Goal: Information Seeking & Learning: Learn about a topic

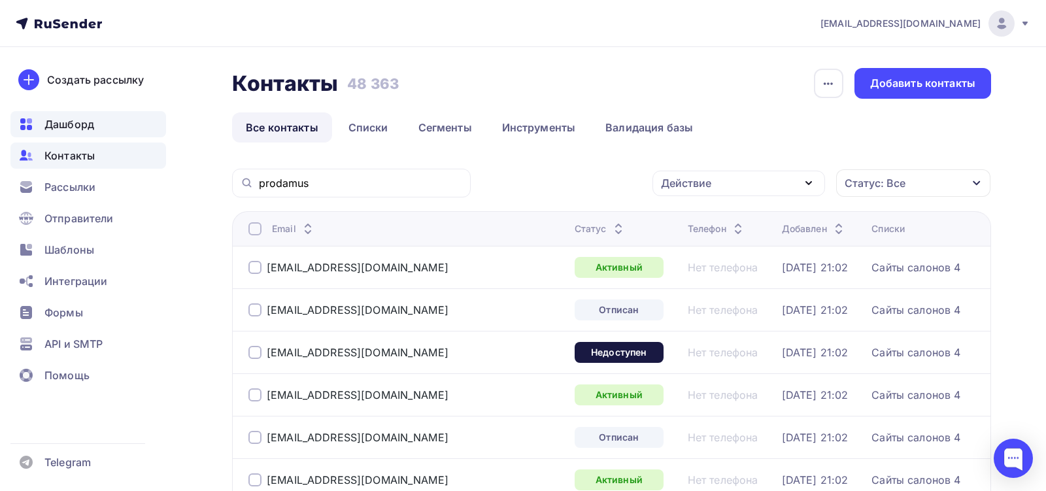
click at [88, 128] on span "Дашборд" at bounding box center [69, 124] width 50 height 16
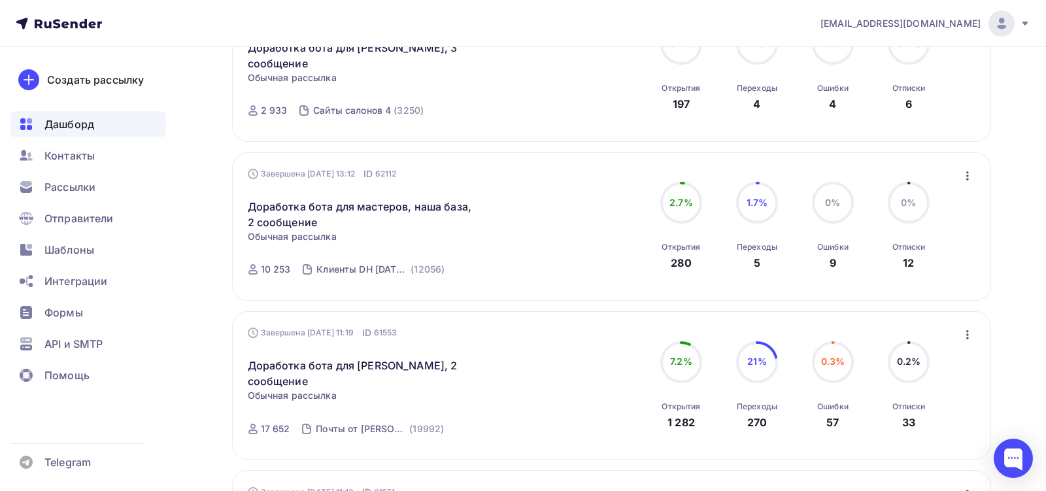
scroll to position [992, 0]
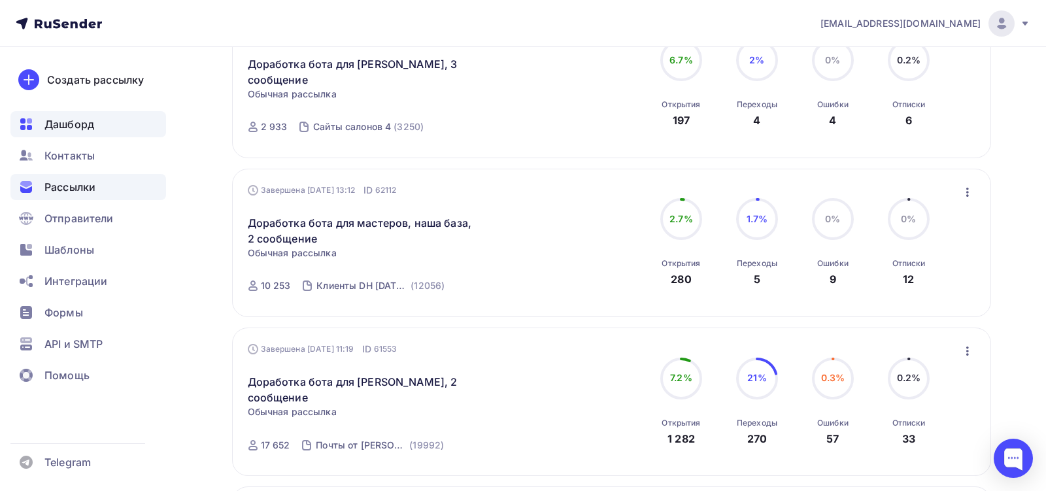
click at [133, 196] on div "Рассылки" at bounding box center [88, 187] width 156 height 26
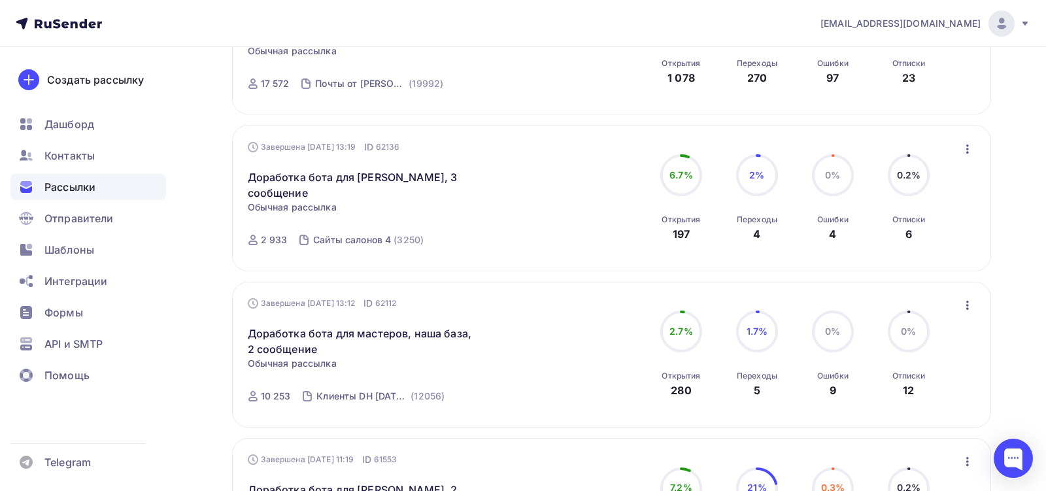
scroll to position [425, 0]
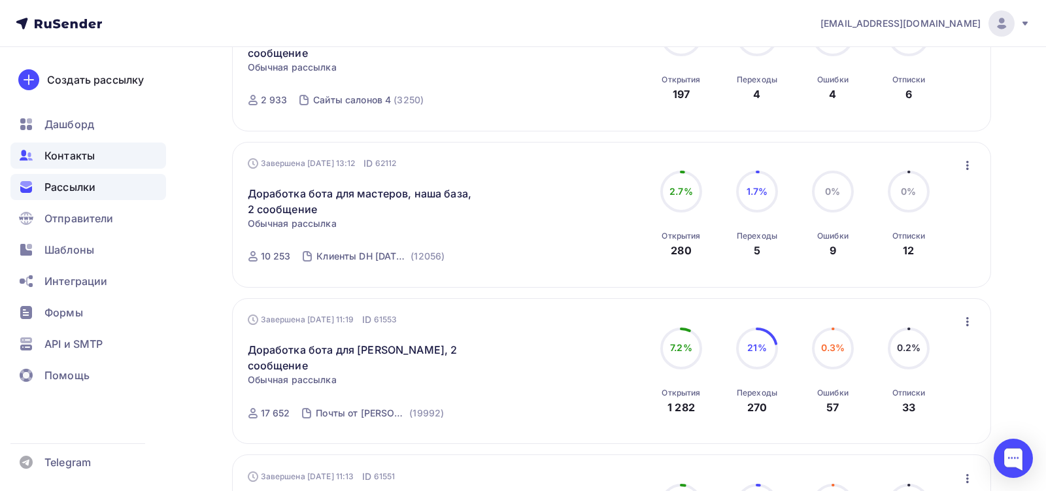
click at [97, 159] on div "Контакты" at bounding box center [88, 156] width 156 height 26
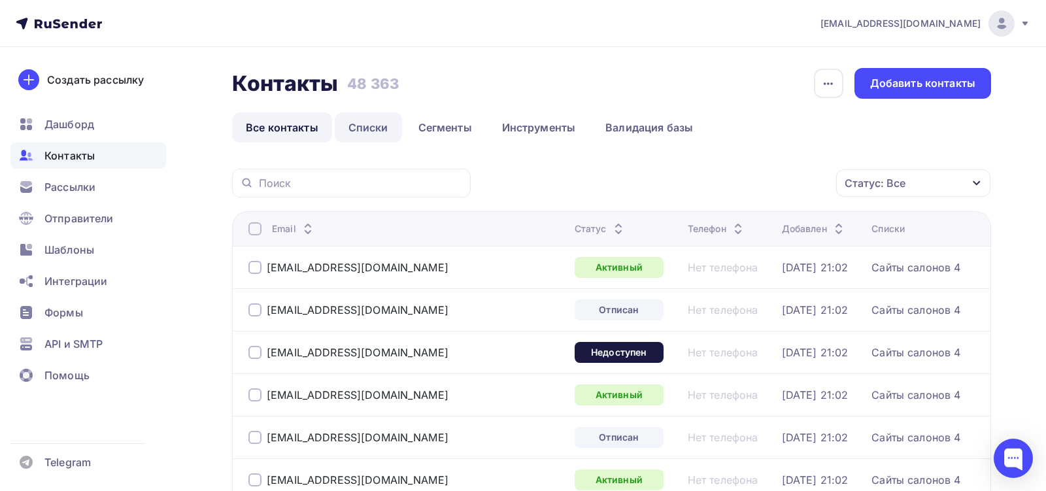
click at [364, 126] on link "Списки" at bounding box center [368, 127] width 67 height 30
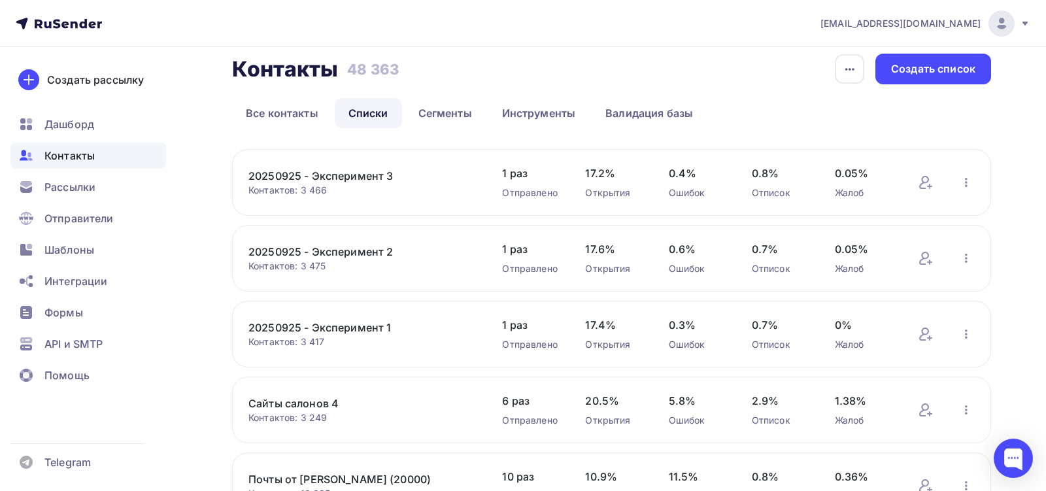
scroll to position [16, 0]
click at [433, 117] on link "Сегменты" at bounding box center [445, 112] width 81 height 30
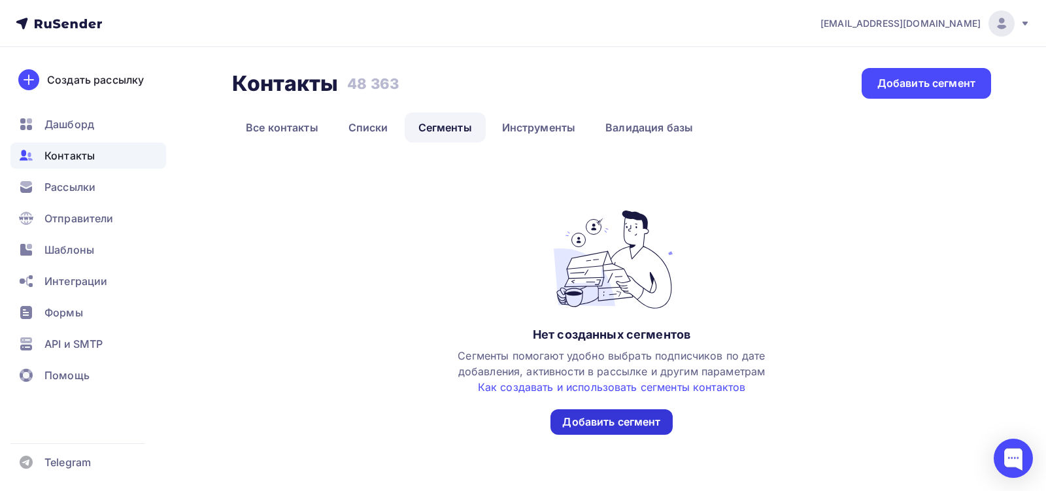
click at [587, 428] on div "Добавить сегмент" at bounding box center [611, 422] width 98 height 15
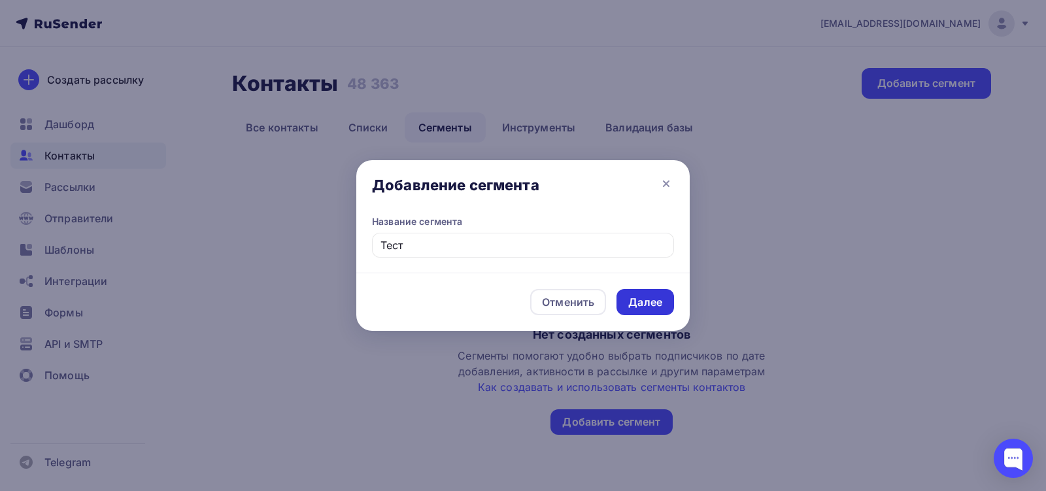
type input "Тест"
click at [651, 304] on div "Далее" at bounding box center [645, 302] width 34 height 15
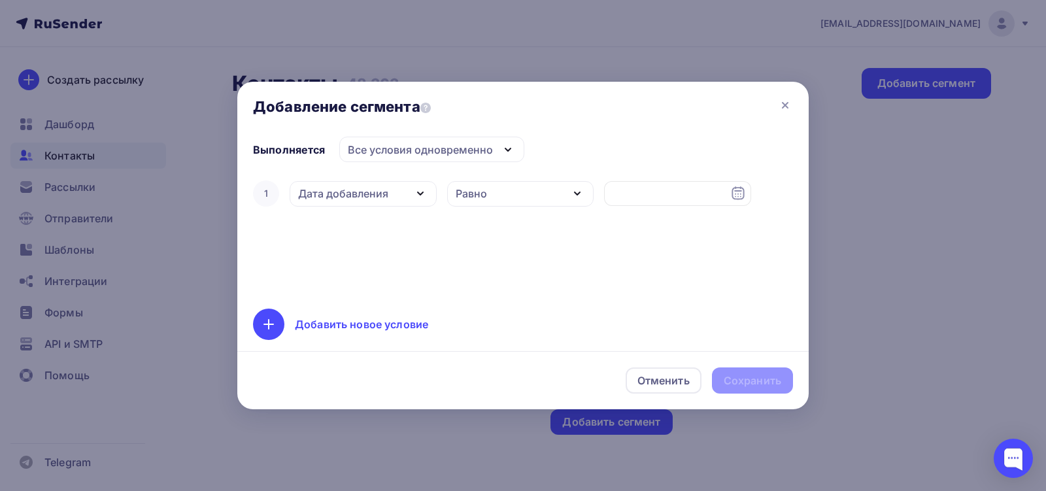
click at [409, 197] on div "Дата добавления" at bounding box center [363, 193] width 147 height 25
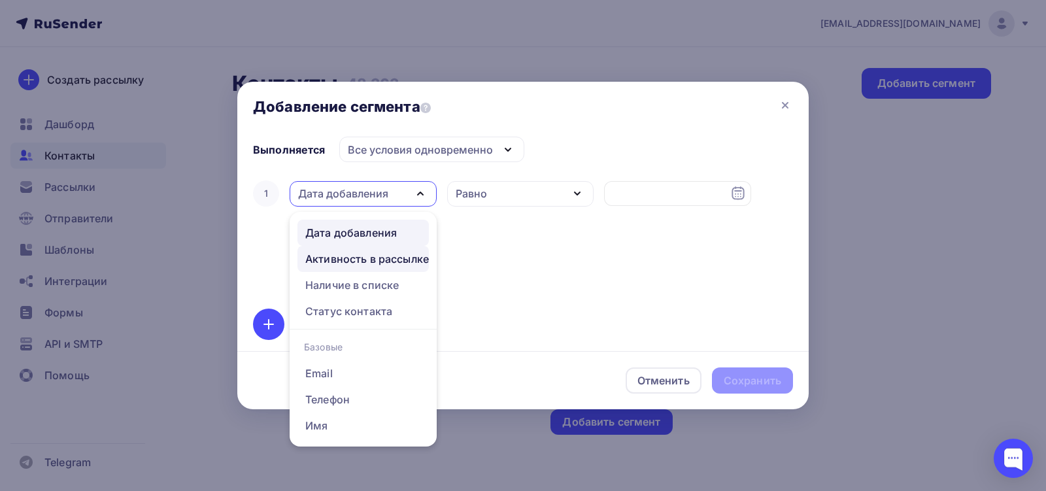
click at [409, 260] on div "Активность в рассылке" at bounding box center [367, 259] width 124 height 16
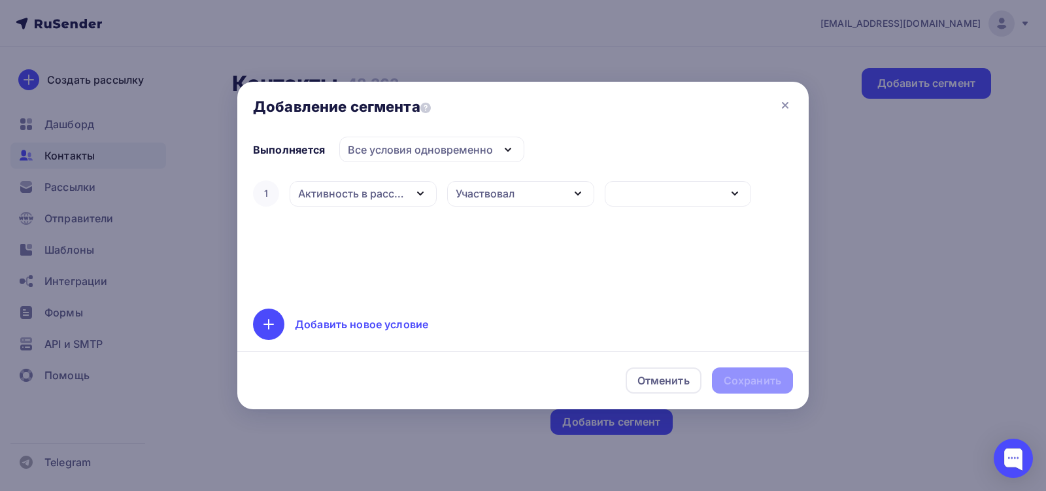
click at [662, 197] on div "button" at bounding box center [678, 193] width 147 height 25
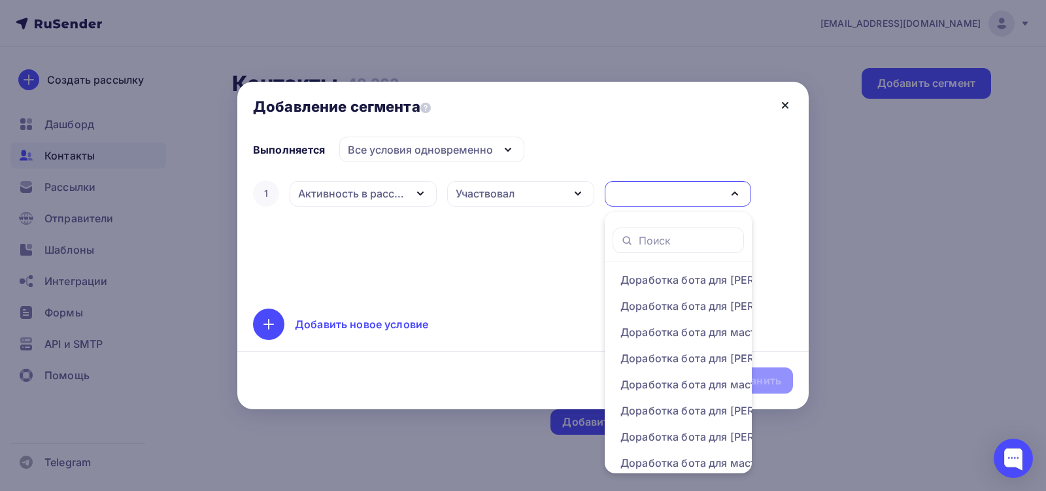
click at [781, 104] on icon at bounding box center [785, 105] width 16 height 16
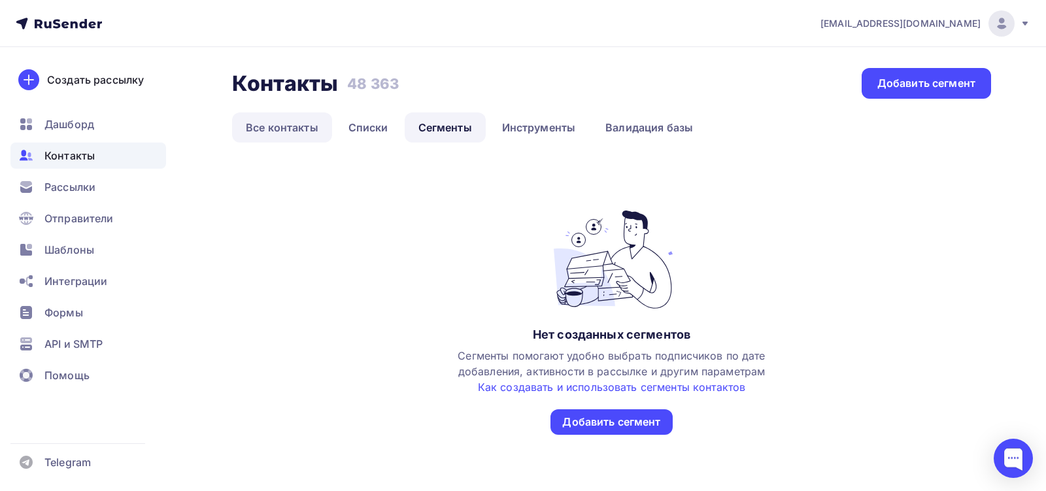
click at [265, 131] on link "Все контакты" at bounding box center [282, 127] width 100 height 30
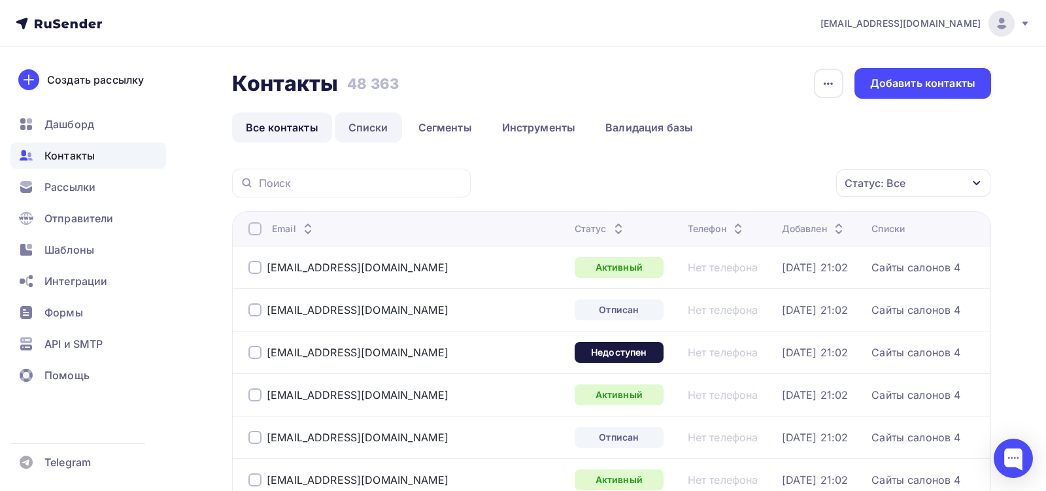
click at [365, 122] on link "Списки" at bounding box center [368, 127] width 67 height 30
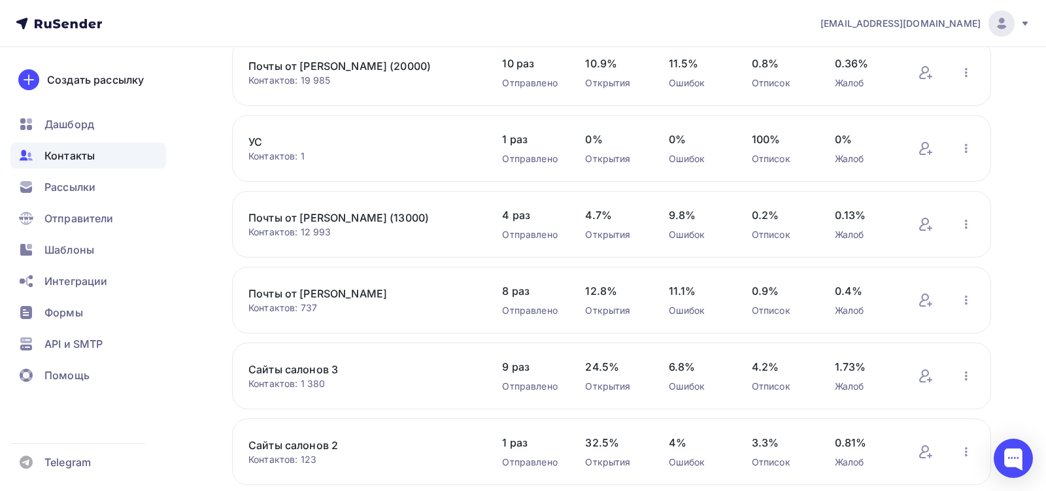
scroll to position [524, 0]
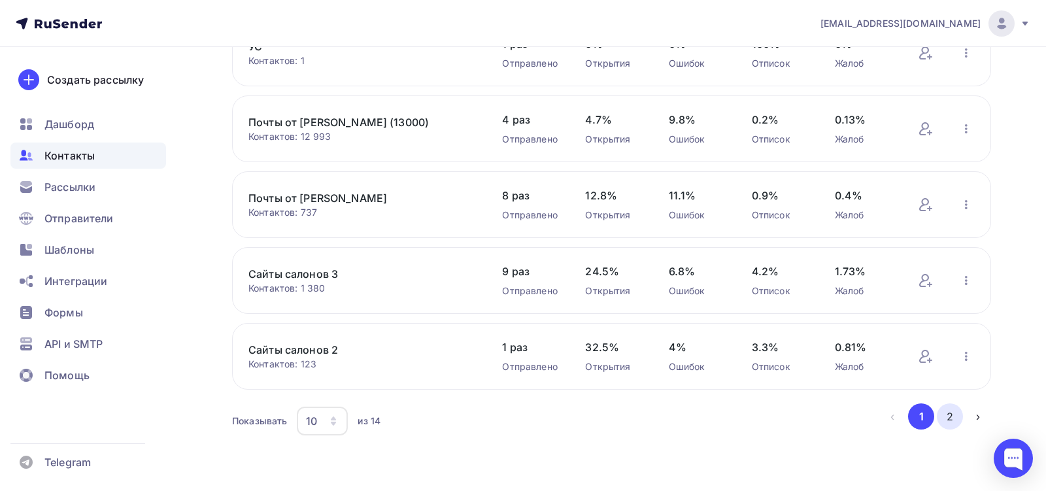
click at [951, 416] on button "2" at bounding box center [950, 416] width 26 height 26
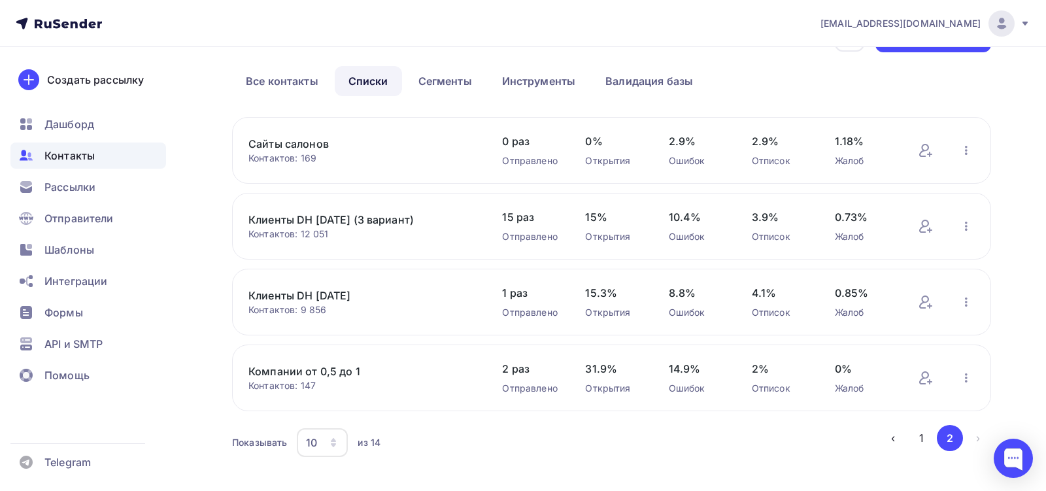
scroll to position [59, 0]
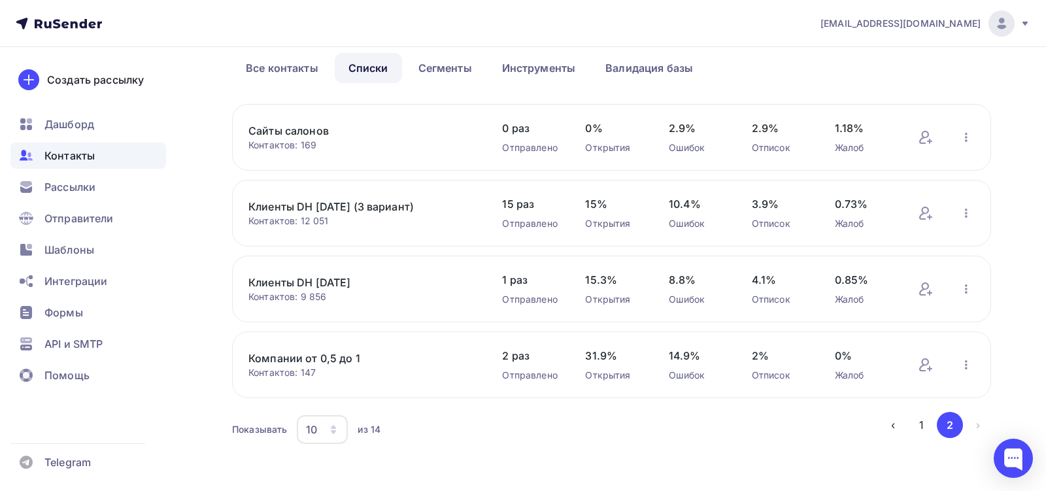
click at [313, 435] on div "10" at bounding box center [311, 430] width 11 height 16
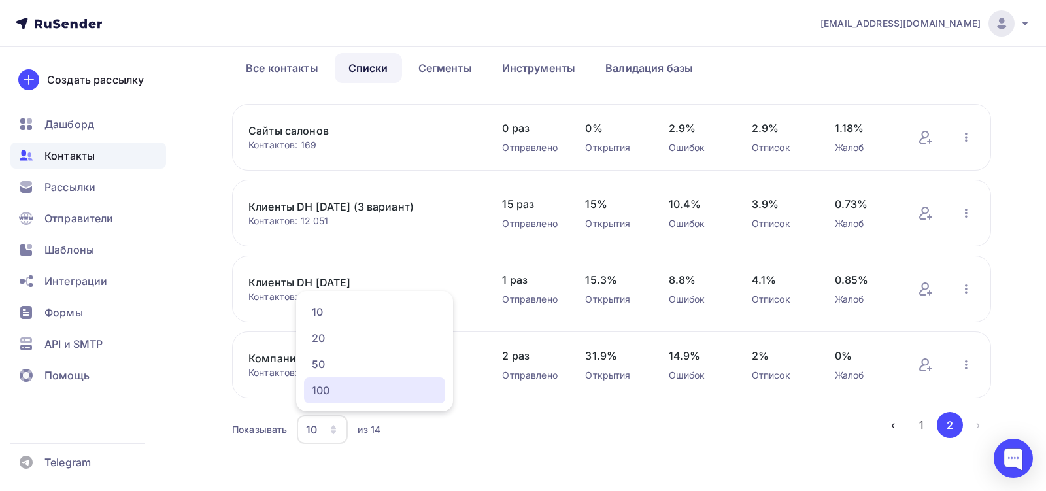
click at [339, 402] on link "100" at bounding box center [374, 390] width 141 height 26
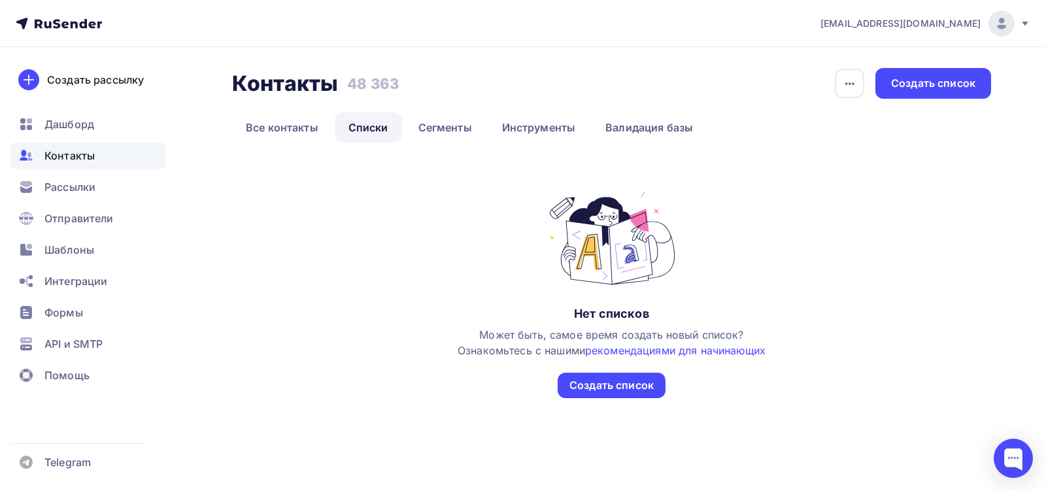
scroll to position [0, 0]
click at [439, 140] on link "Сегменты" at bounding box center [445, 127] width 81 height 30
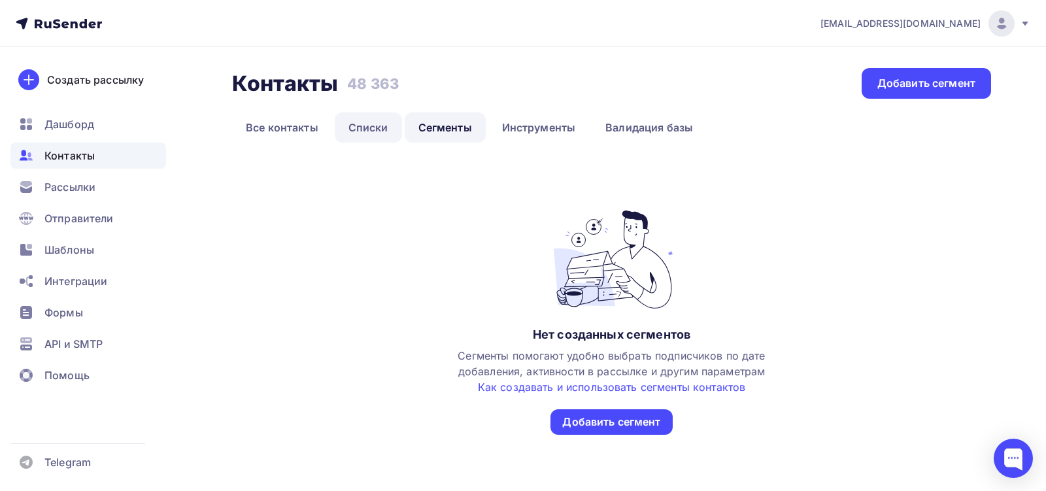
click at [382, 129] on link "Списки" at bounding box center [368, 127] width 67 height 30
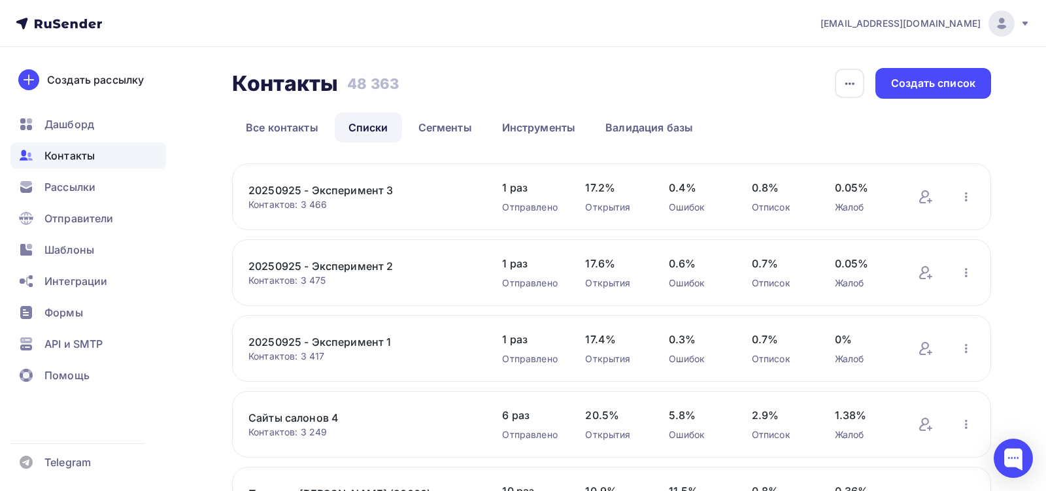
scroll to position [524, 0]
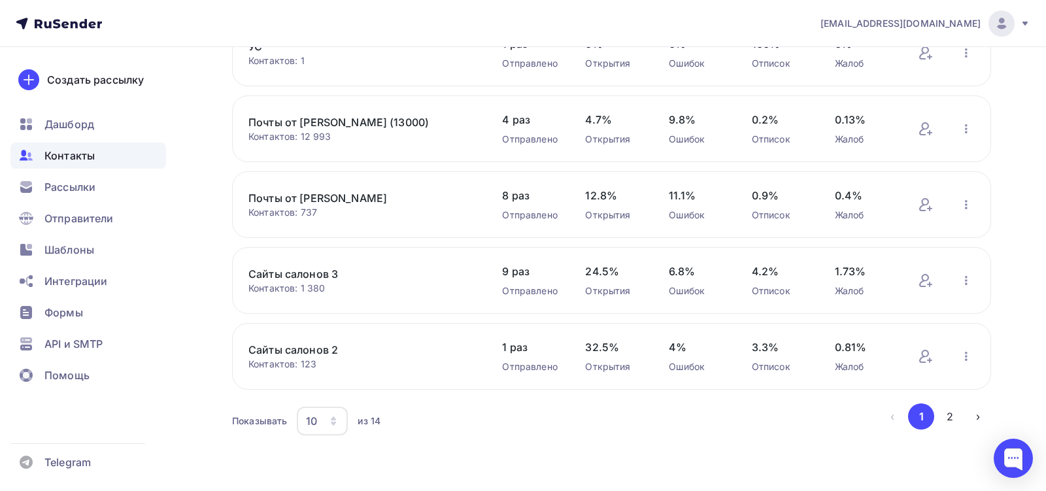
click at [316, 426] on div "10" at bounding box center [311, 421] width 11 height 16
click at [348, 377] on div "100" at bounding box center [375, 383] width 126 height 16
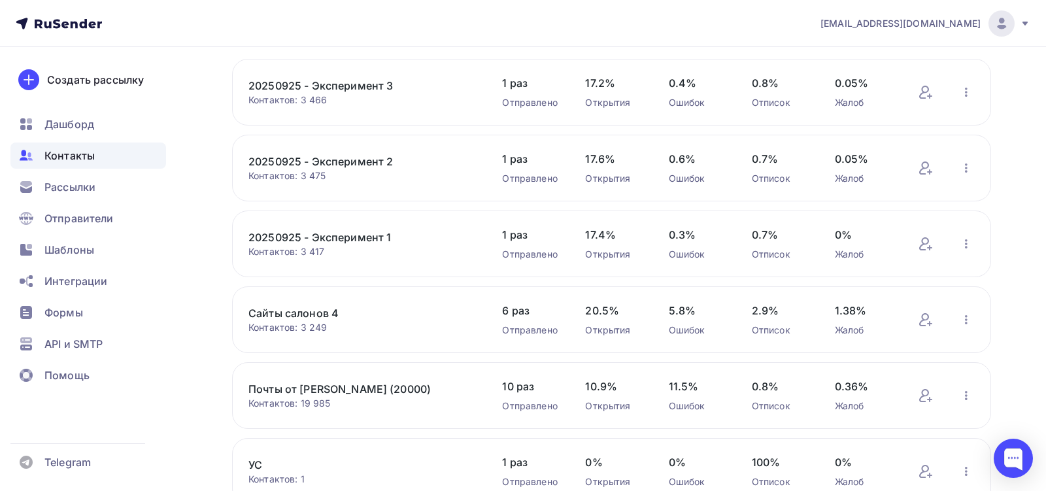
scroll to position [42, 0]
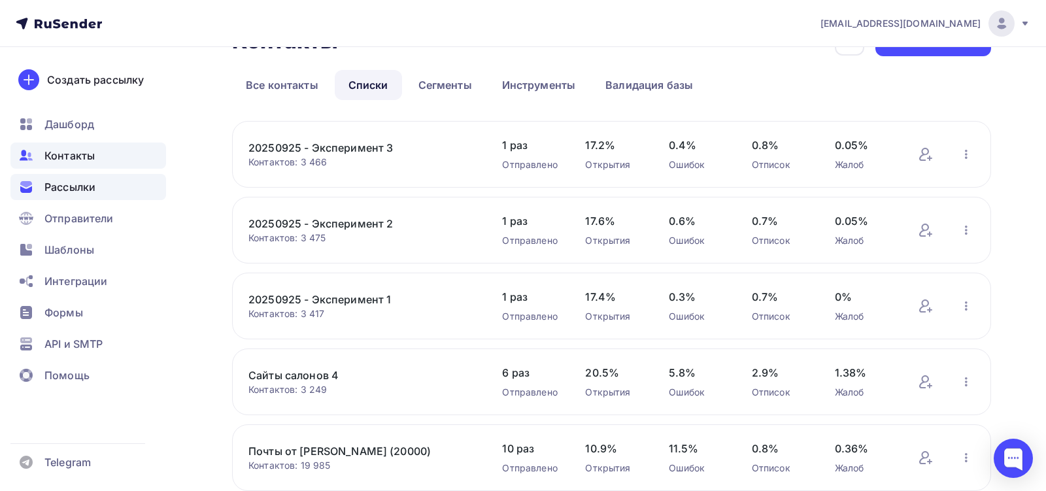
click at [105, 188] on div "Рассылки" at bounding box center [88, 187] width 156 height 26
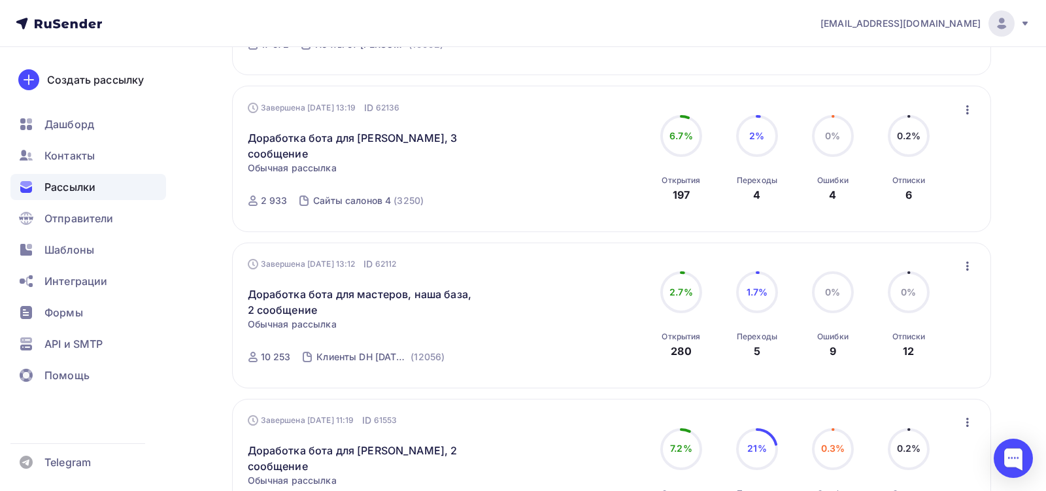
scroll to position [341, 0]
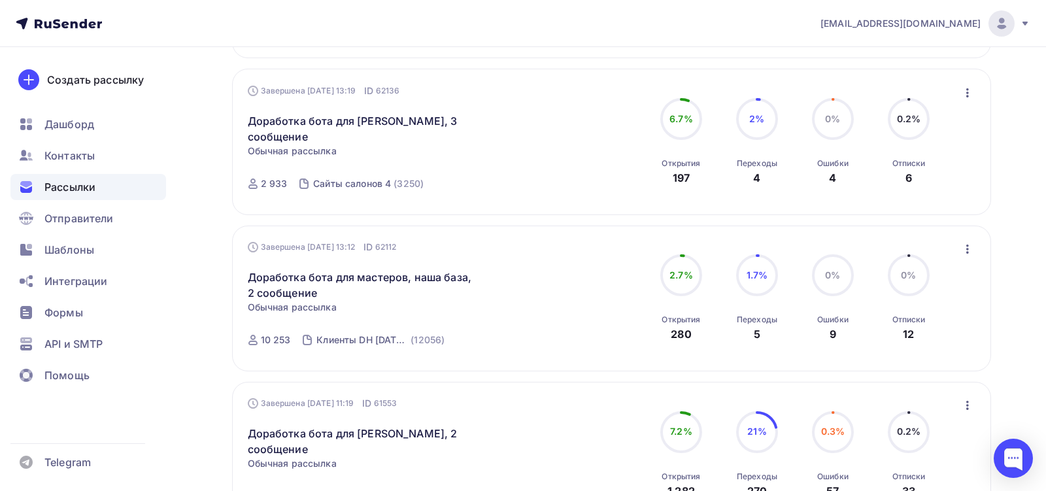
click at [269, 346] on div "10 253" at bounding box center [276, 339] width 30 height 13
click at [344, 269] on link "Доработка бота для мастеров, наша база, 2 сообщение" at bounding box center [360, 284] width 224 height 31
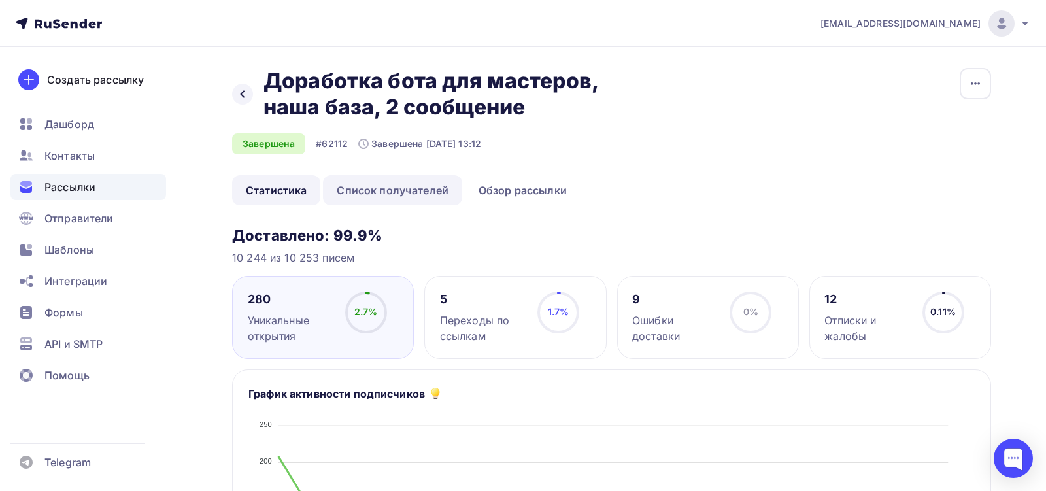
click at [373, 193] on link "Список получателей" at bounding box center [392, 190] width 139 height 30
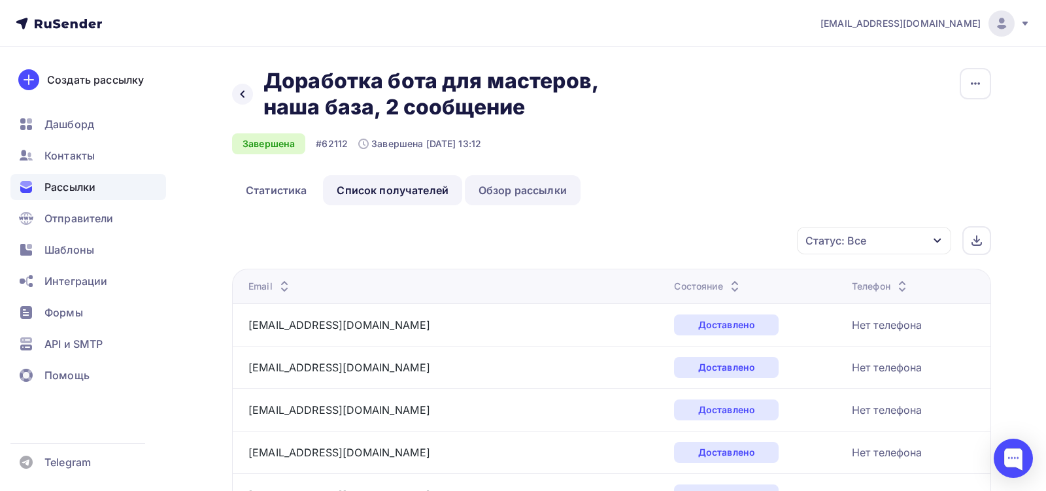
click at [521, 180] on link "Обзор рассылки" at bounding box center [523, 190] width 116 height 30
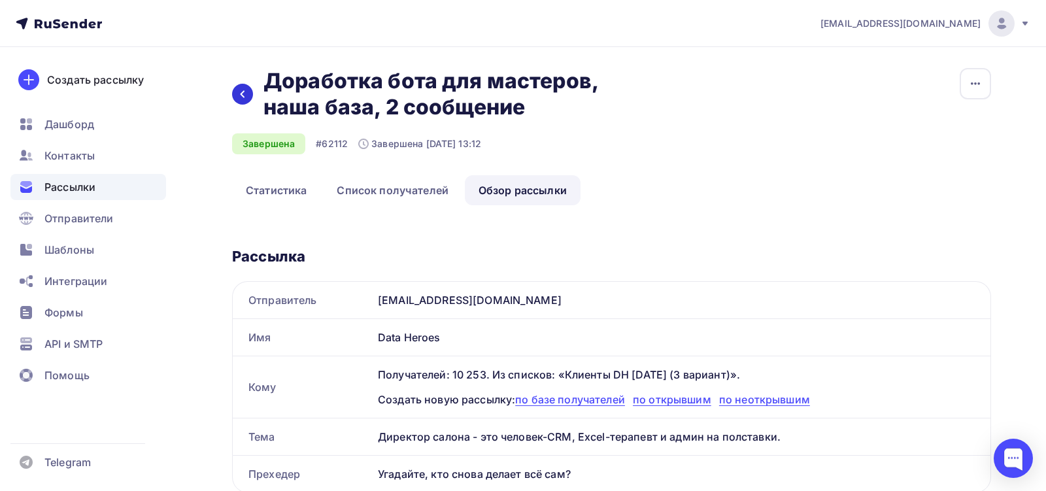
click at [236, 93] on div at bounding box center [242, 94] width 21 height 21
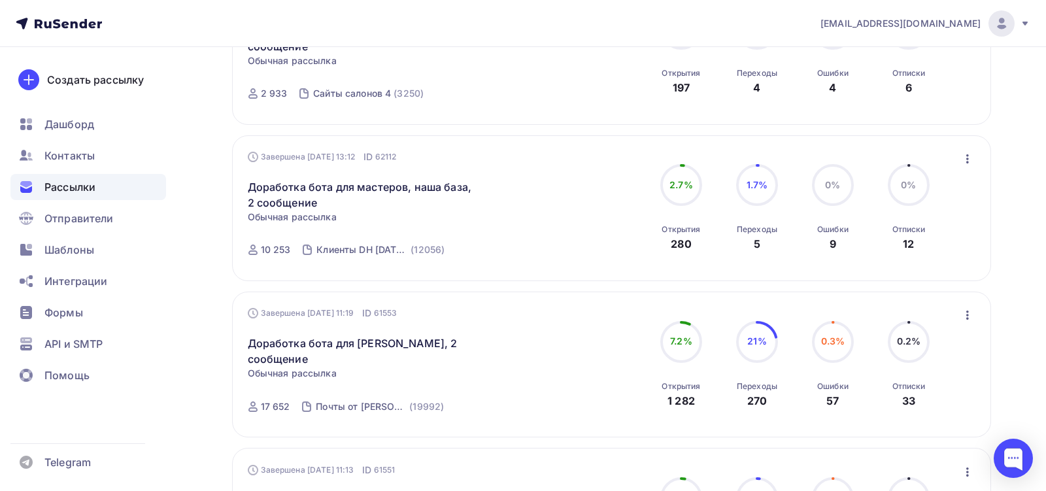
scroll to position [433, 0]
click at [103, 163] on div "Контакты" at bounding box center [88, 156] width 156 height 26
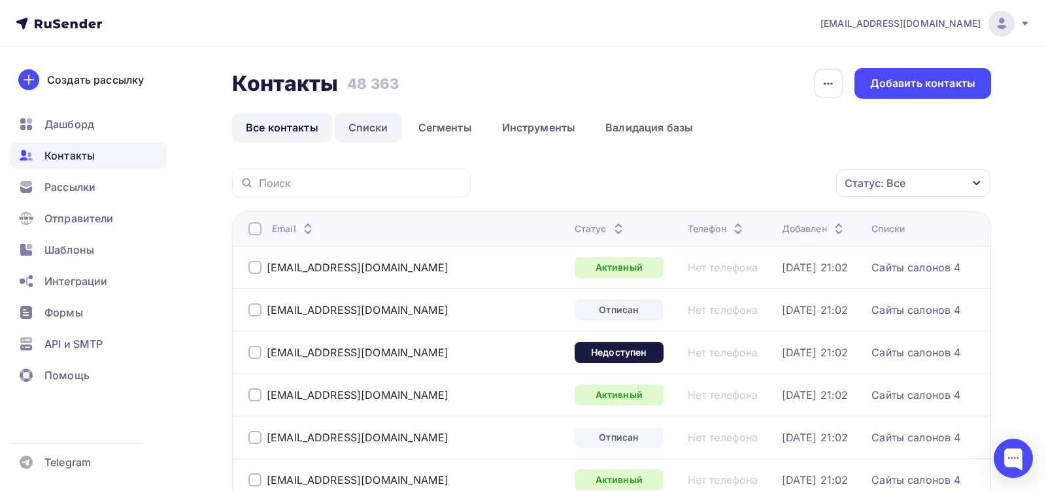
click at [384, 129] on link "Списки" at bounding box center [368, 127] width 67 height 30
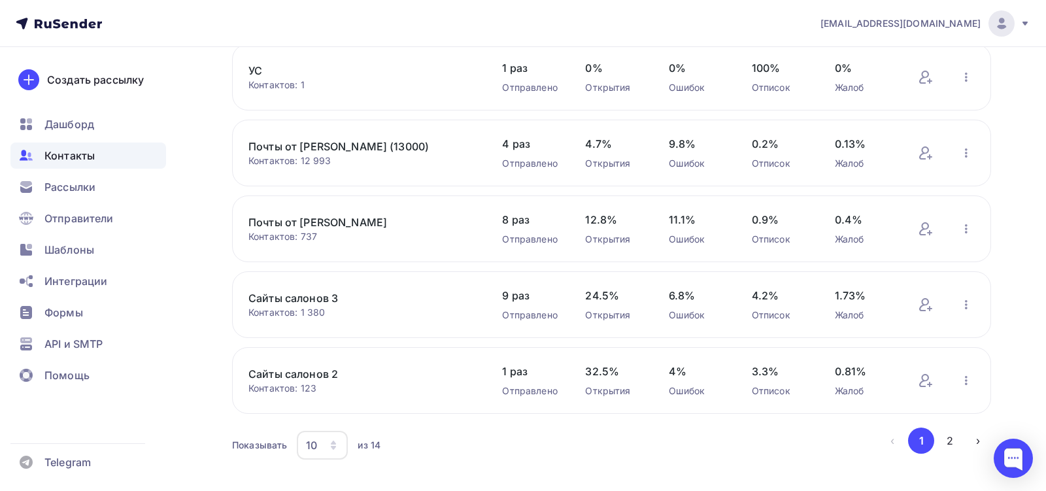
scroll to position [524, 0]
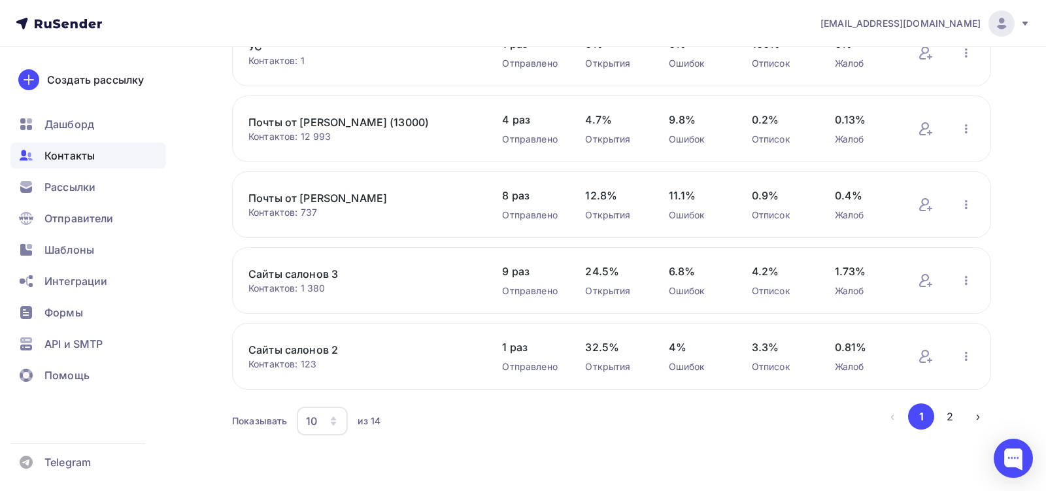
click at [319, 421] on div "10" at bounding box center [322, 421] width 51 height 29
click at [339, 381] on div "100" at bounding box center [375, 383] width 126 height 16
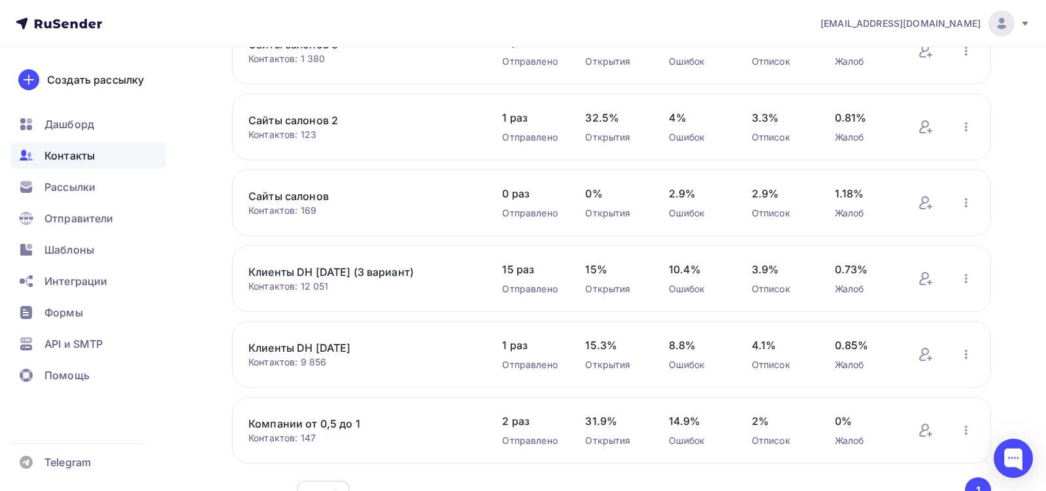
scroll to position [828, 0]
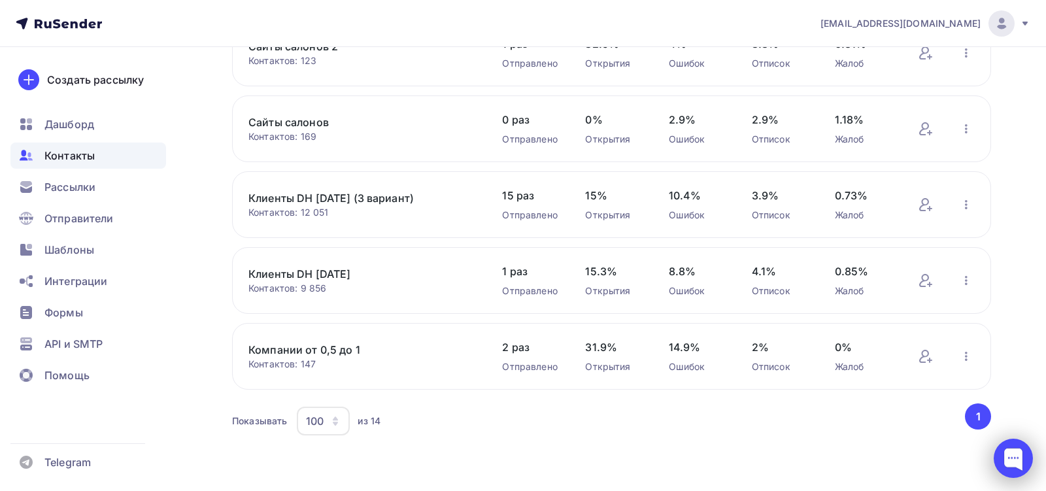
click at [1021, 458] on div at bounding box center [1013, 458] width 39 height 39
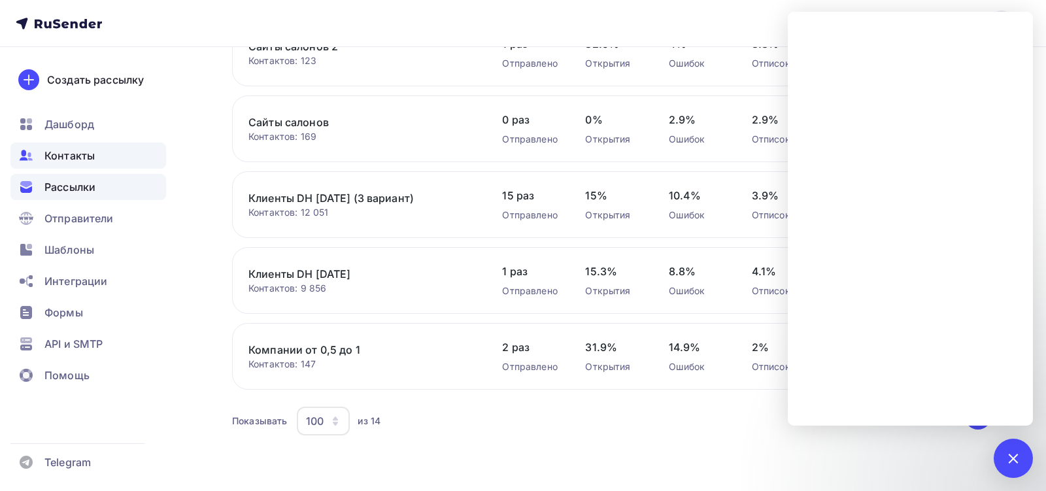
click at [93, 189] on span "Рассылки" at bounding box center [69, 187] width 51 height 16
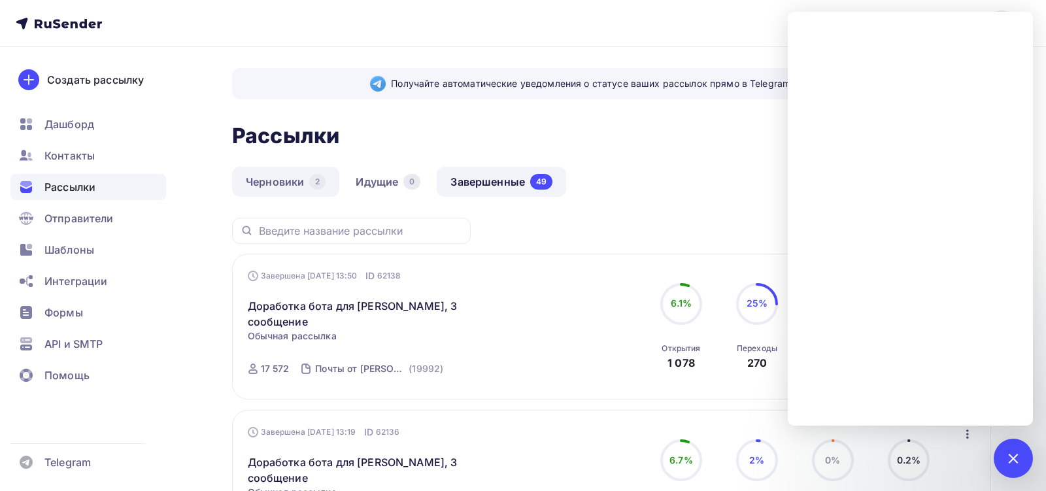
click at [281, 175] on link "Черновики 2" at bounding box center [285, 182] width 107 height 30
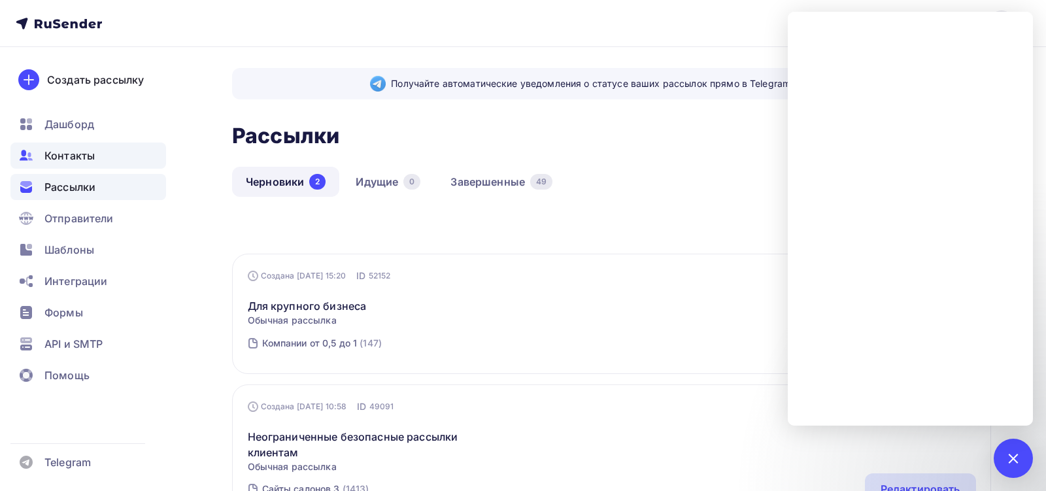
click at [80, 161] on span "Контакты" at bounding box center [69, 156] width 50 height 16
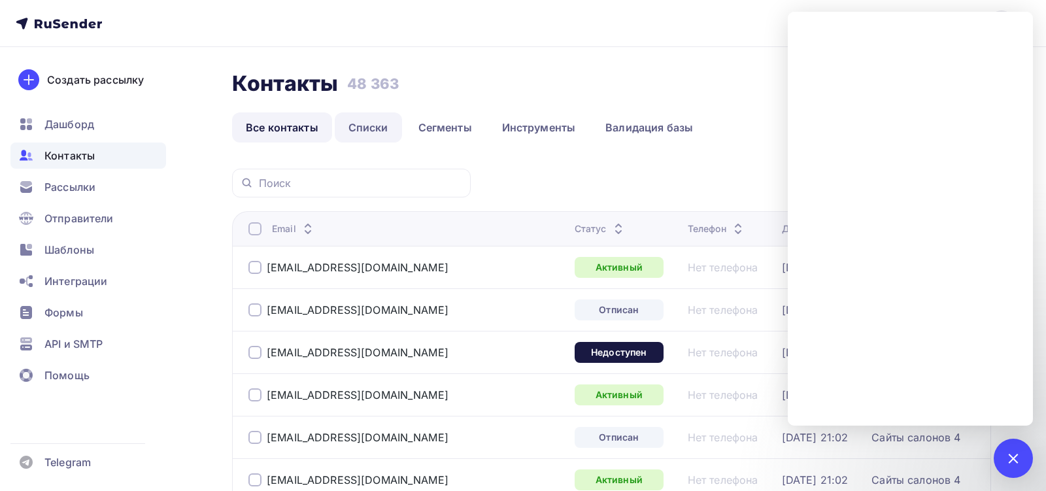
click at [354, 127] on link "Списки" at bounding box center [368, 127] width 67 height 30
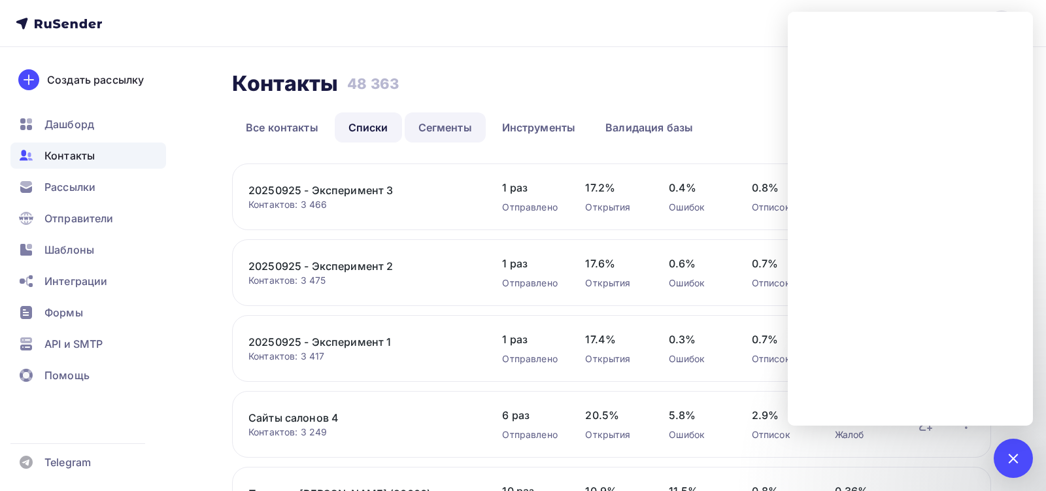
click at [452, 123] on link "Сегменты" at bounding box center [445, 127] width 81 height 30
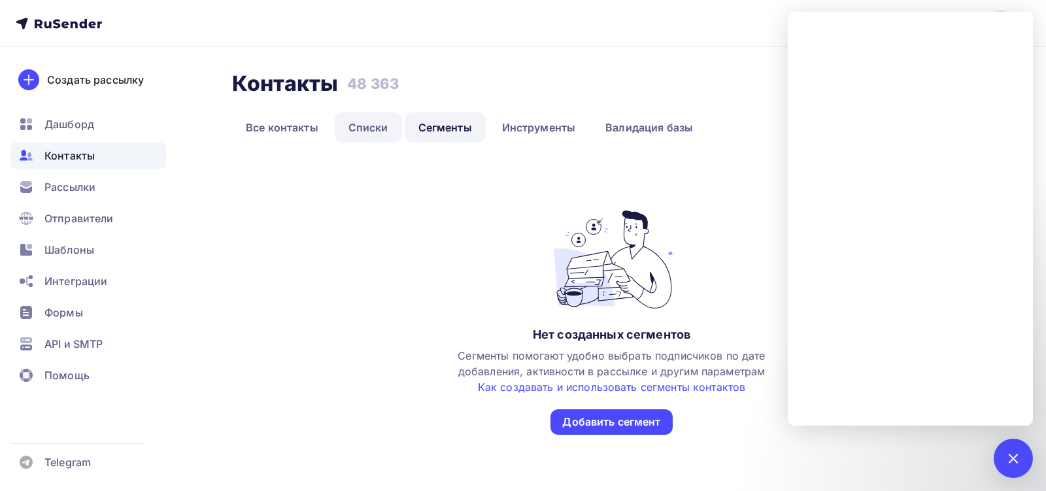
click at [386, 131] on link "Списки" at bounding box center [368, 127] width 67 height 30
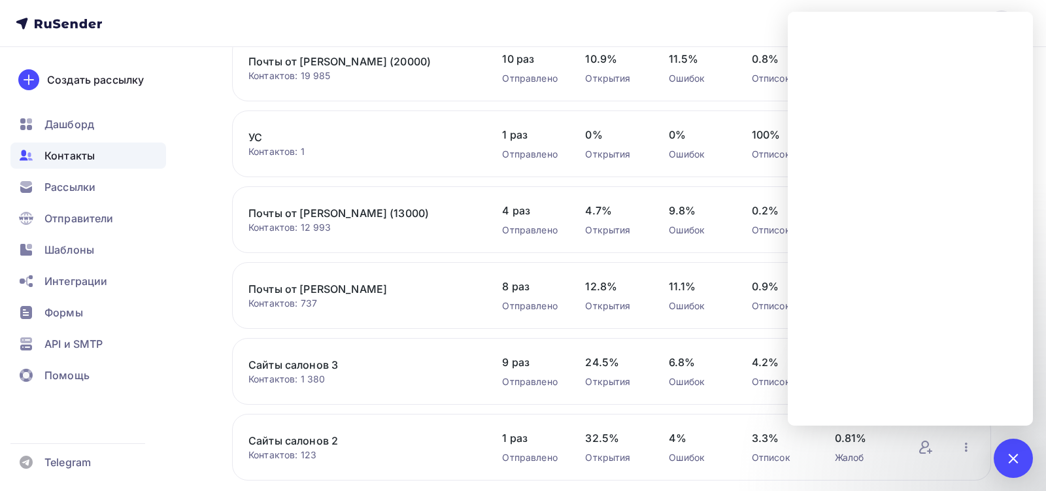
scroll to position [418, 0]
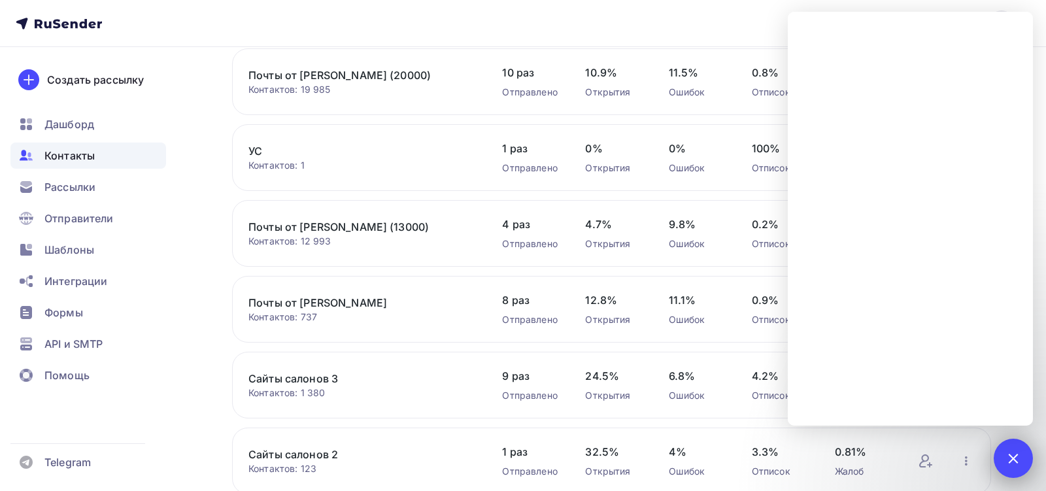
click at [1015, 461] on div at bounding box center [1013, 458] width 18 height 18
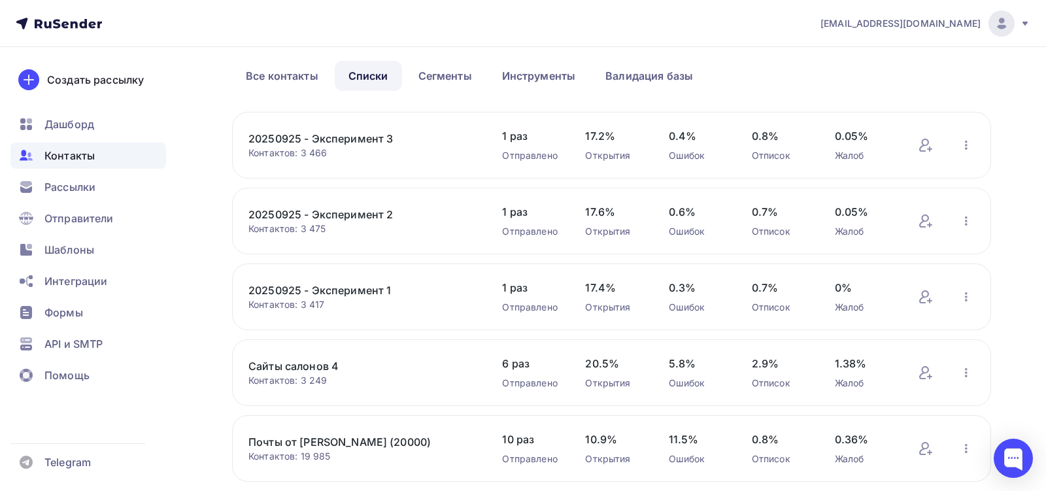
scroll to position [0, 0]
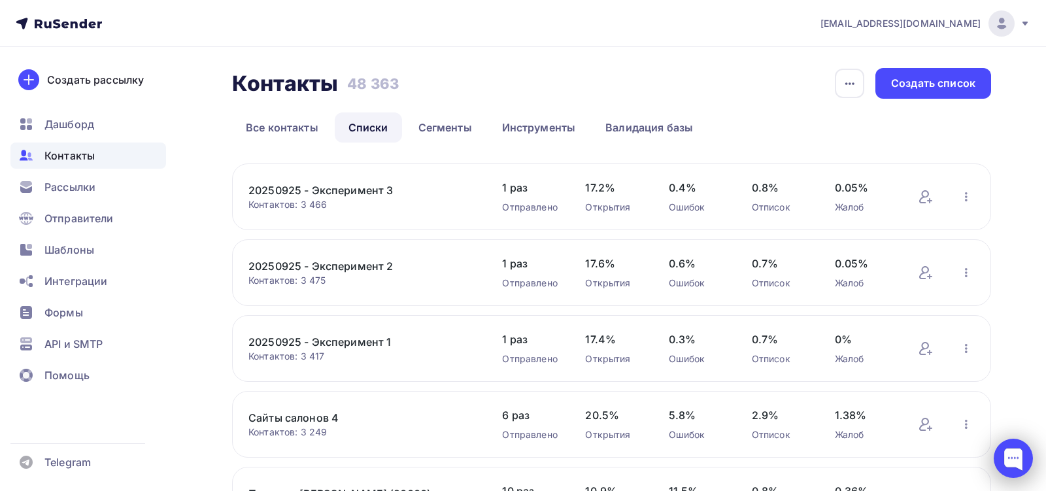
click at [1009, 460] on div at bounding box center [1013, 458] width 39 height 39
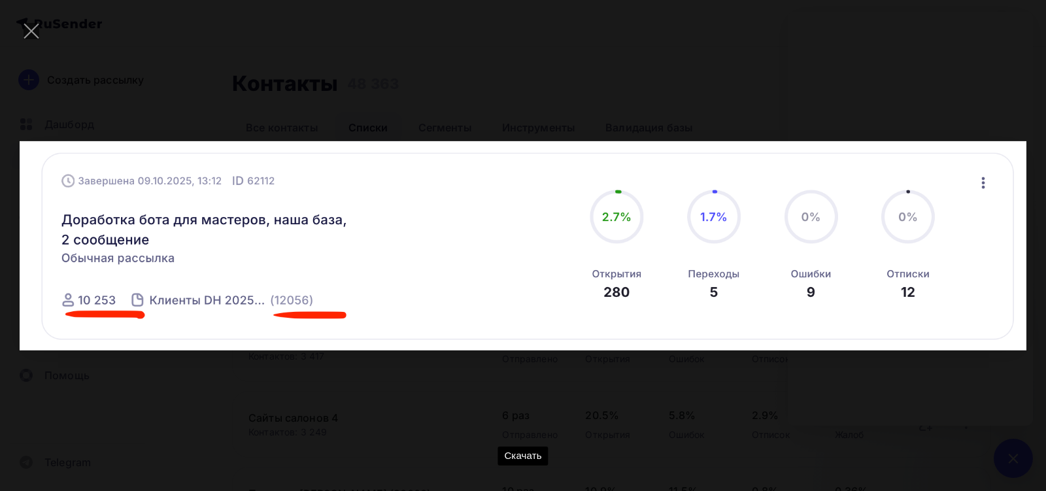
click at [560, 396] on div "Скачать" at bounding box center [523, 246] width 1007 height 452
click at [651, 418] on div "Скачать" at bounding box center [523, 246] width 1007 height 452
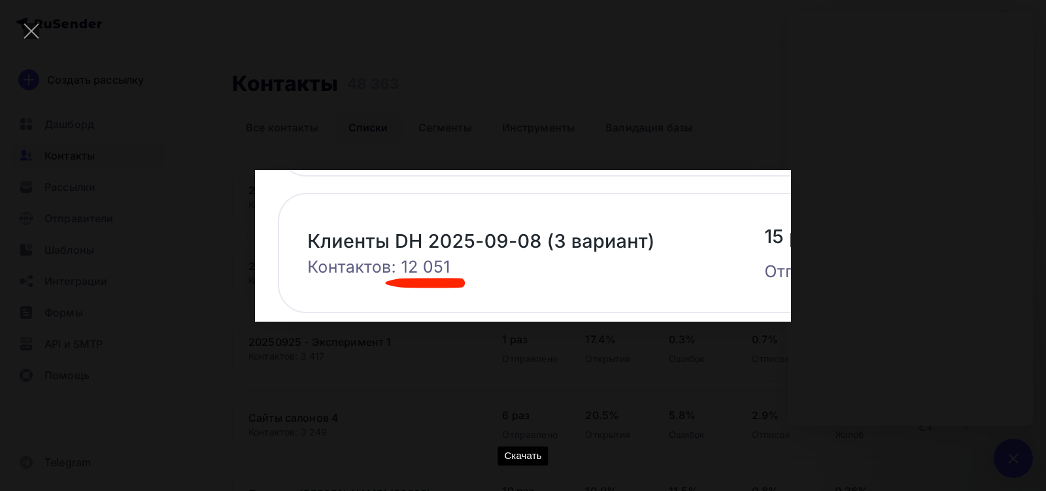
click at [664, 404] on div "Скачать" at bounding box center [523, 246] width 1007 height 452
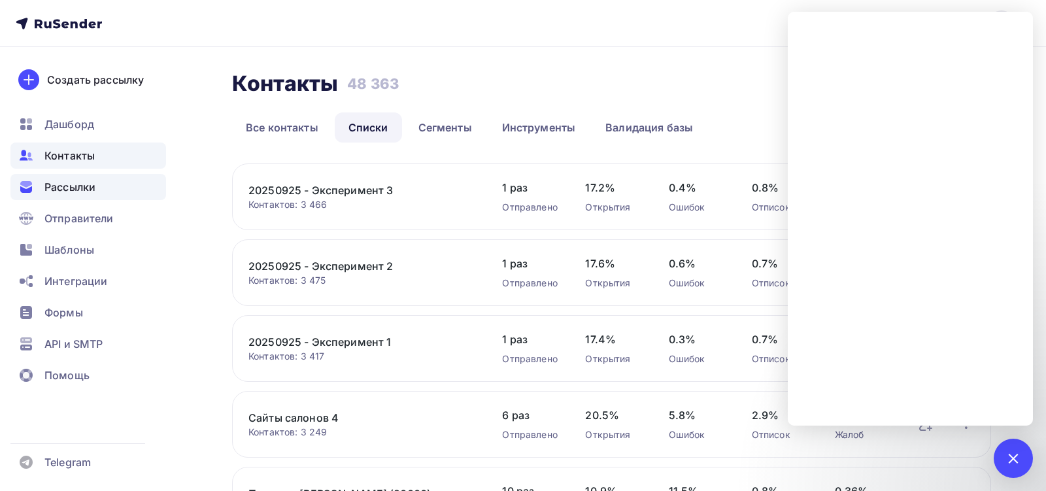
click at [115, 195] on div "Рассылки" at bounding box center [88, 187] width 156 height 26
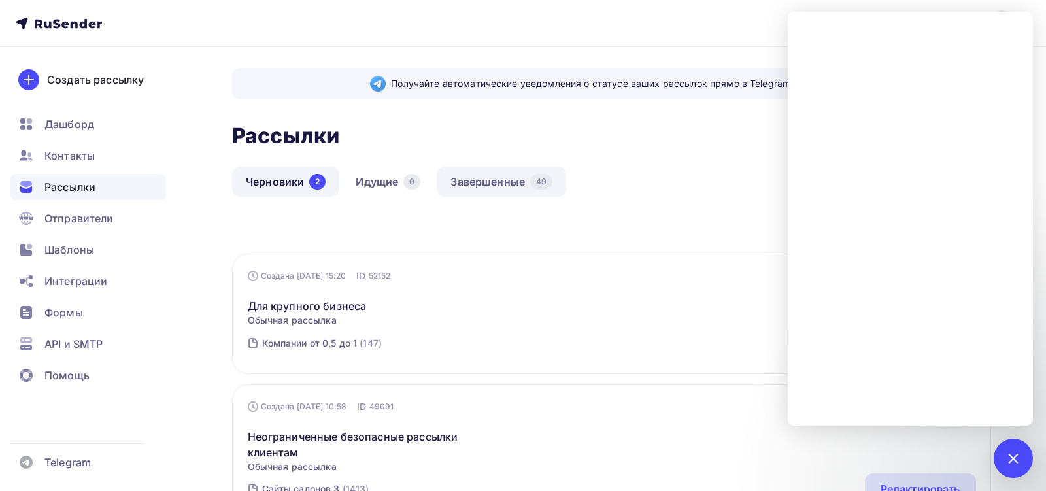
click at [503, 187] on link "Завершенные 49" at bounding box center [501, 182] width 129 height 30
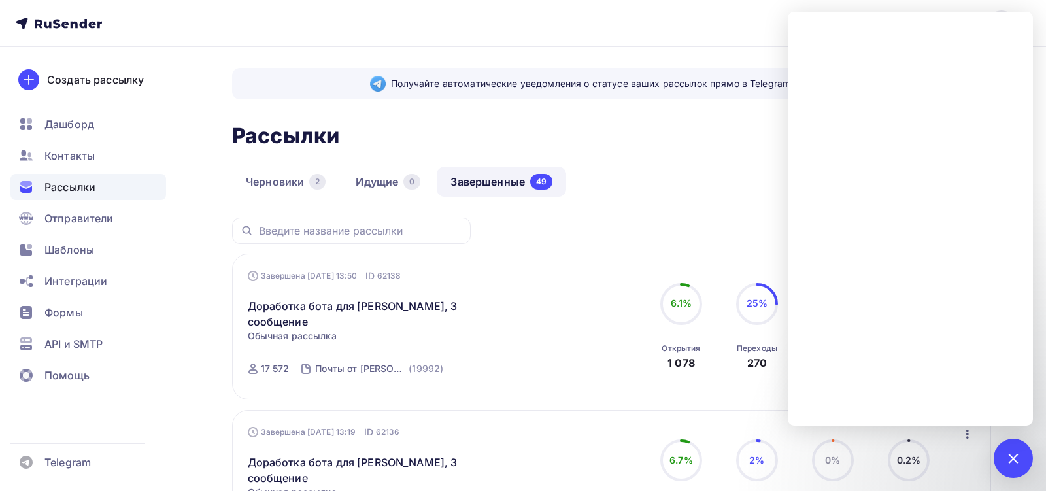
click at [426, 296] on div "Доработка бота для [PERSON_NAME], 3 сообщение Статистика Обзор рассылки Копиров…" at bounding box center [397, 305] width 298 height 47
click at [426, 303] on link "Доработка бота для [PERSON_NAME], 3 сообщение" at bounding box center [360, 313] width 224 height 31
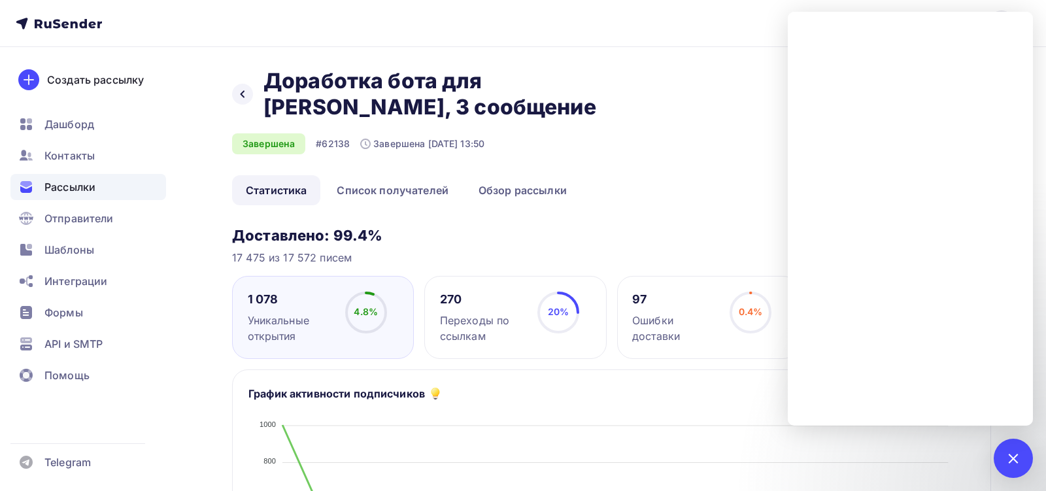
scroll to position [18, 0]
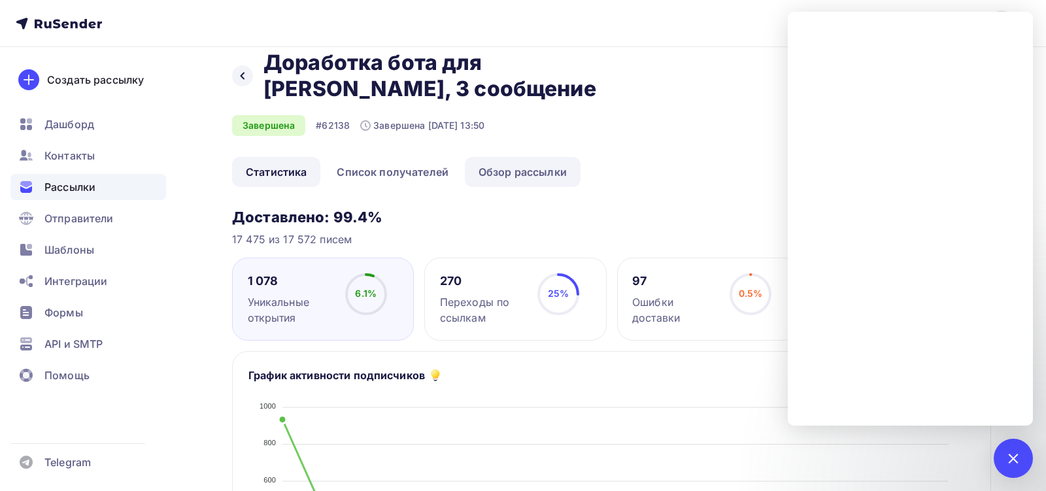
click at [500, 174] on link "Обзор рассылки" at bounding box center [523, 172] width 116 height 30
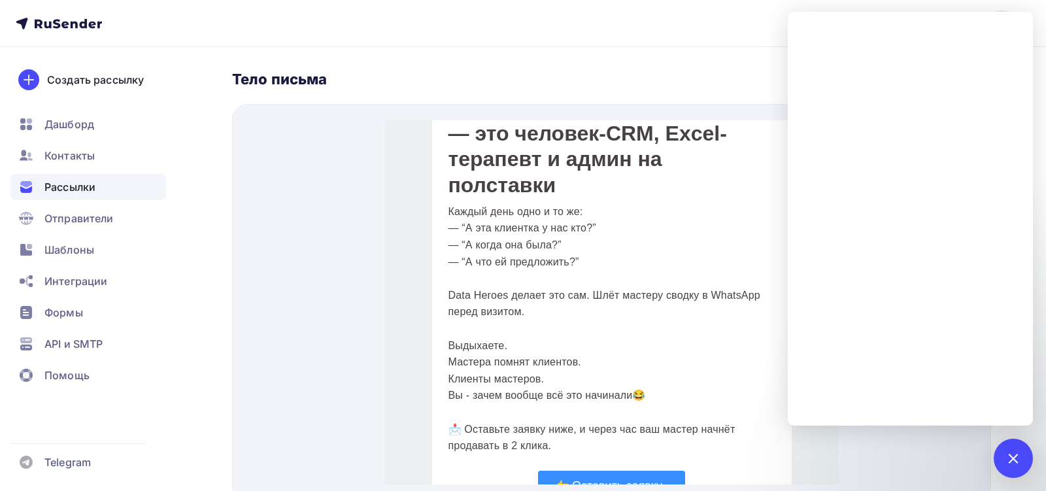
scroll to position [569, 0]
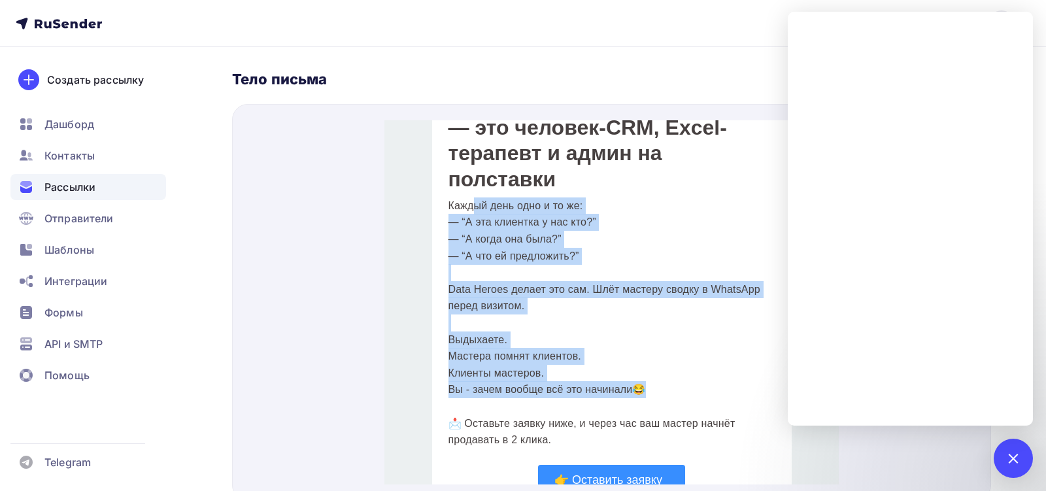
drag, startPoint x: 654, startPoint y: 379, endPoint x: 470, endPoint y: 188, distance: 265.4
click at [470, 190] on p "Каждый день одно и то же: — “А эта клиентка у нас кто?” — “А когда она была?” —…" at bounding box center [611, 282] width 327 height 201
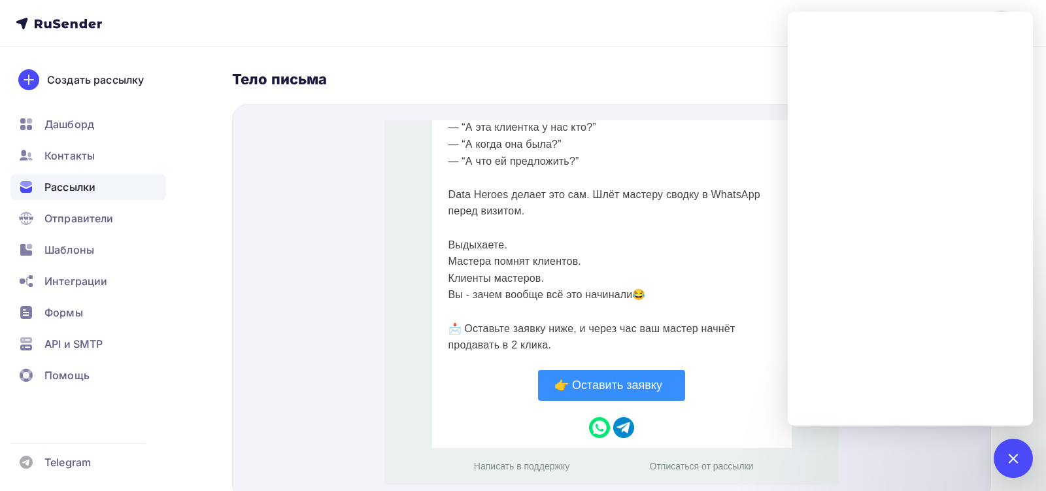
scroll to position [509, 0]
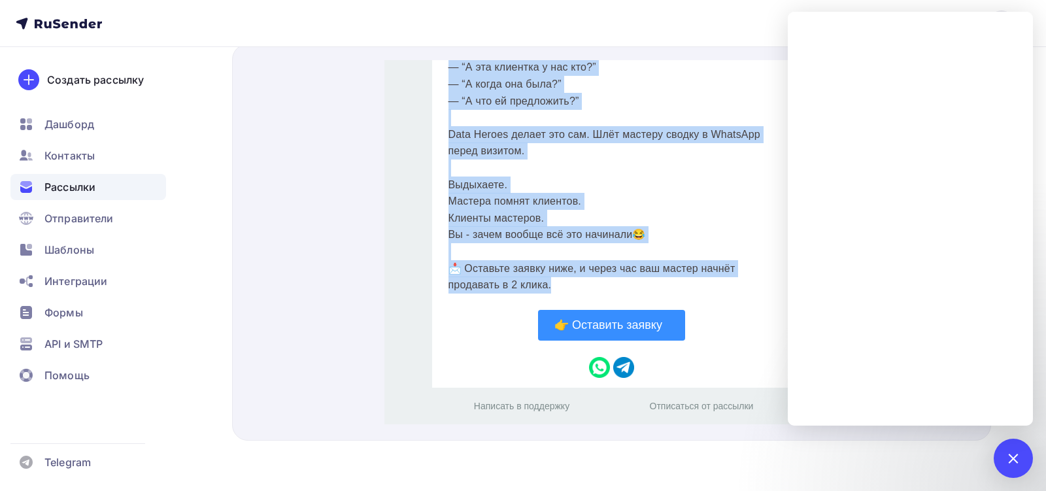
drag, startPoint x: 447, startPoint y: 79, endPoint x: 633, endPoint y: 272, distance: 267.7
copy div "Директор без бота Data Heroes — это человек-CRM, Excel-терапевт и админ на полс…"
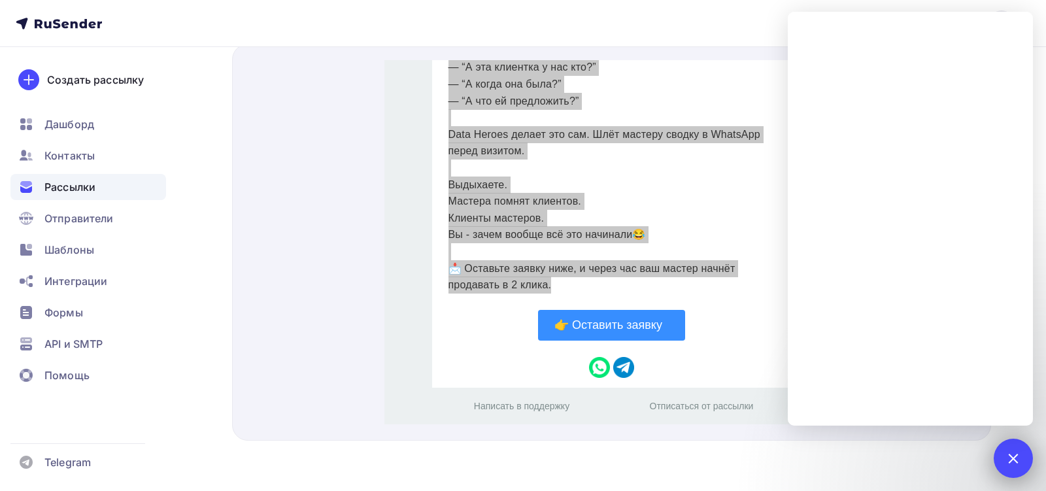
click at [1011, 456] on div at bounding box center [1013, 458] width 18 height 18
